Goal: Navigation & Orientation: Find specific page/section

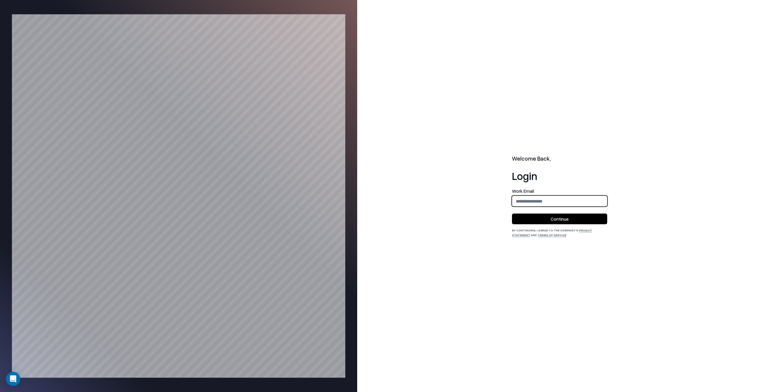
click at [536, 198] on input "email" at bounding box center [559, 201] width 95 height 11
type input "**********"
click at [544, 218] on button "Continue" at bounding box center [559, 219] width 95 height 11
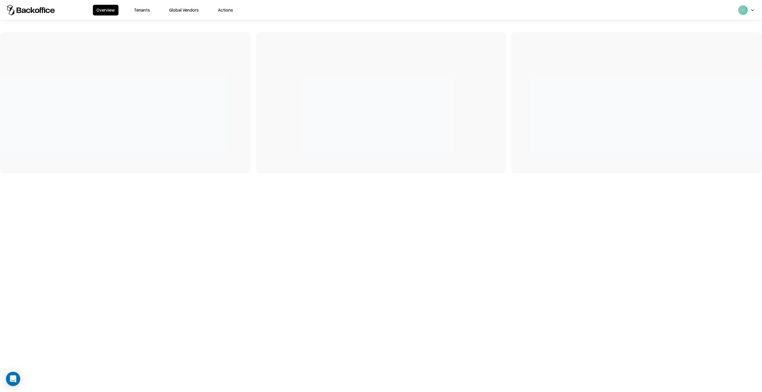
click at [146, 4] on div "Overview Tenants Global Vendors Actions" at bounding box center [381, 10] width 762 height 20
click at [146, 8] on button "Tenants" at bounding box center [141, 10] width 23 height 11
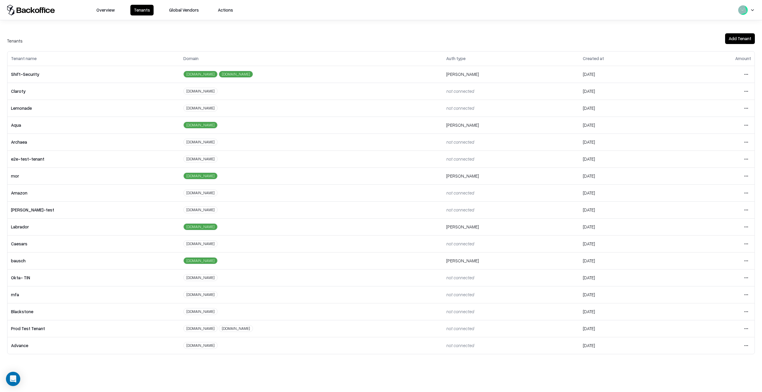
click at [413, 335] on td "tectonic-security.io tw8tj65v.mailosaur.net" at bounding box center [311, 328] width 263 height 17
click at [745, 326] on html "Overview Tenants Global Vendors Actions Tenants Add Tenant Tenant name Domain A…" at bounding box center [381, 196] width 762 height 392
click at [599, 44] on html "Overview Tenants Global Vendors Actions Tenants Add Tenant Tenant name Domain A…" at bounding box center [381, 196] width 762 height 392
click at [599, 44] on div "Tenants Add Tenant Tenant name Domain Auth type Created at Amount Shift-Securit…" at bounding box center [381, 193] width 762 height 322
